Goal: Use online tool/utility: Use online tool/utility

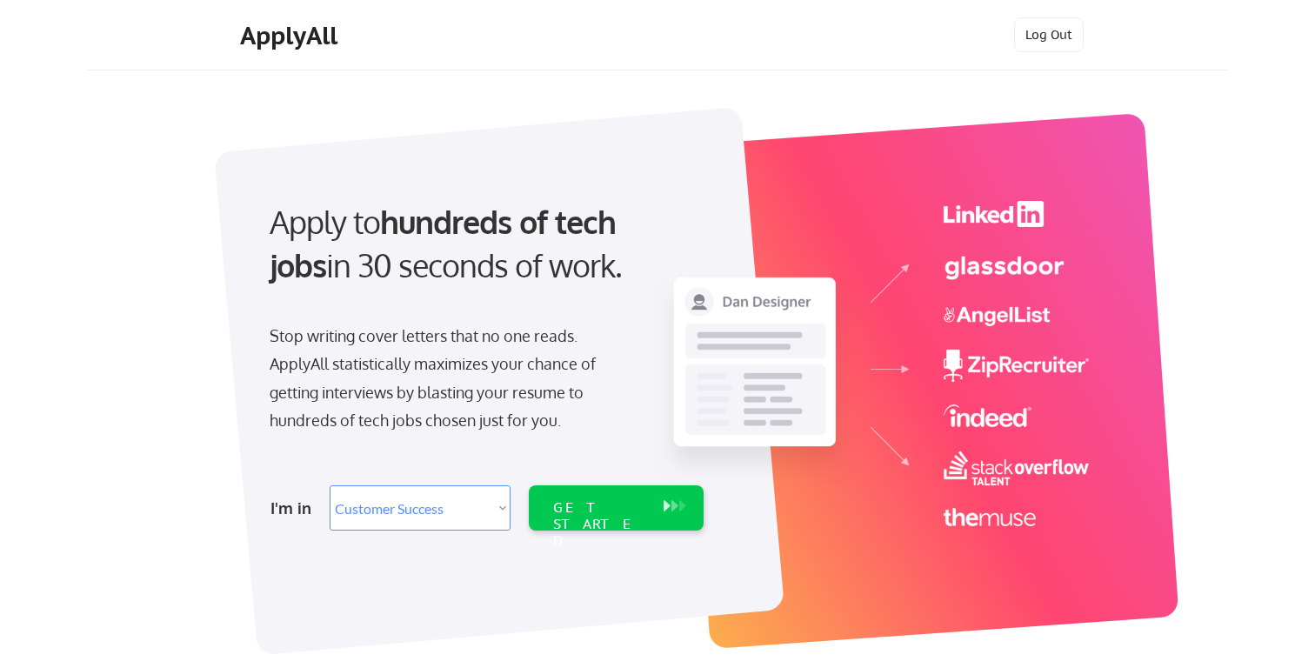
select select ""sales""
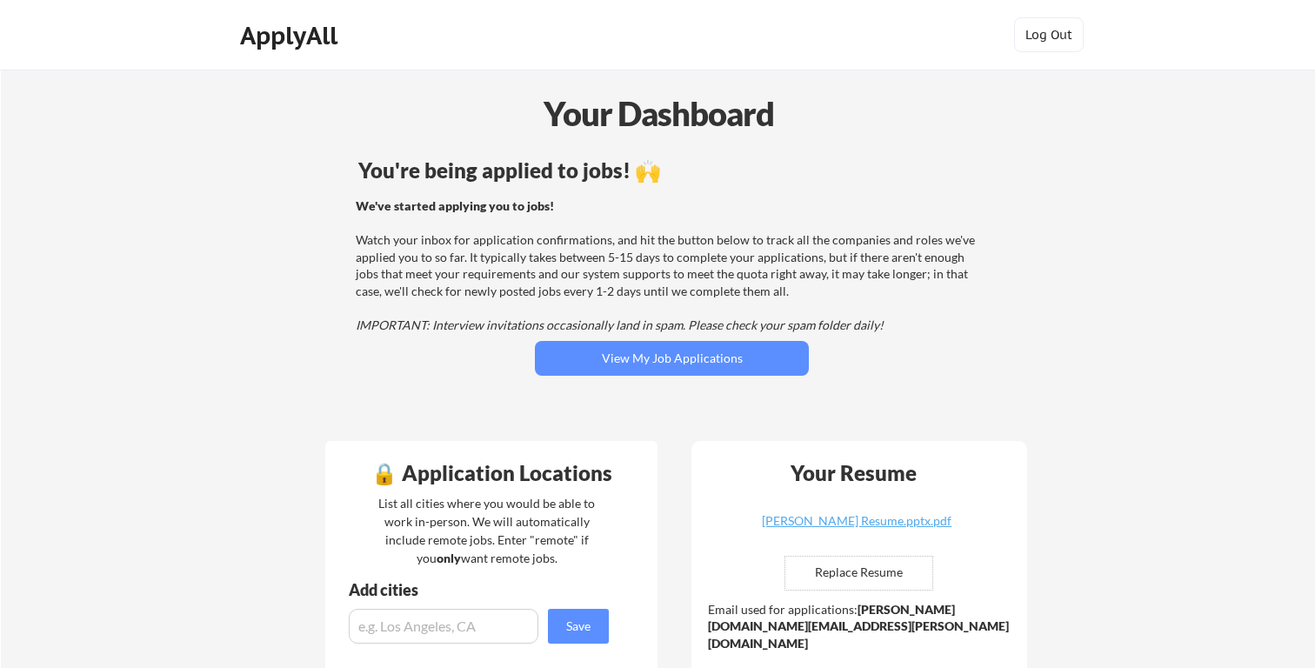
click at [881, 570] on input "file" at bounding box center [858, 573] width 147 height 33
type input "C:\fakepath\[PERSON_NAME].pptx.pdf"
click at [887, 526] on div "[PERSON_NAME] Resume.pptx.pdf" at bounding box center [856, 521] width 207 height 12
